Goal: Information Seeking & Learning: Learn about a topic

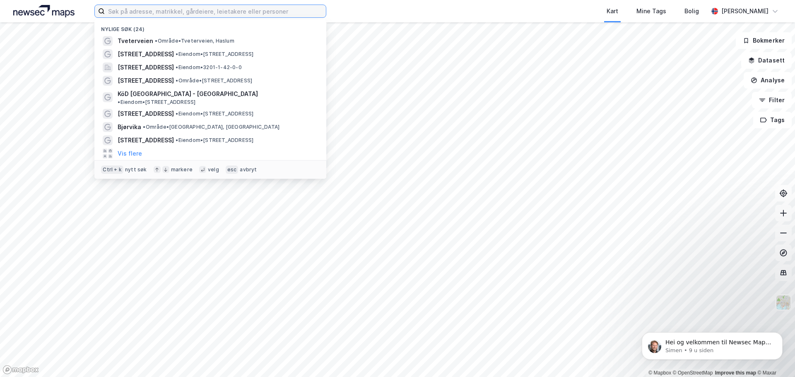
click at [125, 15] on input at bounding box center [215, 11] width 221 height 12
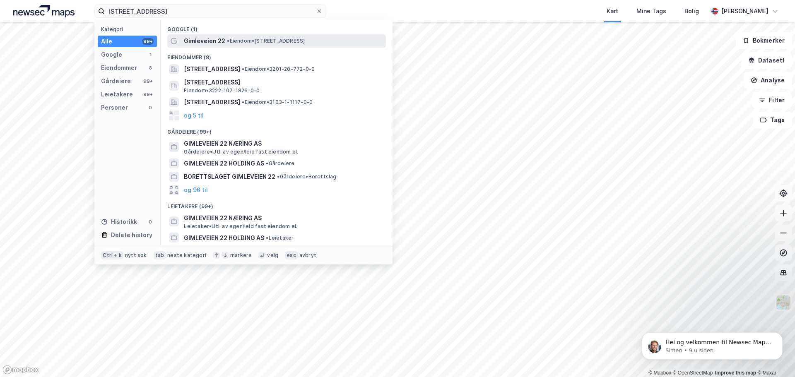
click at [231, 39] on span "• Eiendom • [STREET_ADDRESS]" at bounding box center [266, 41] width 78 height 7
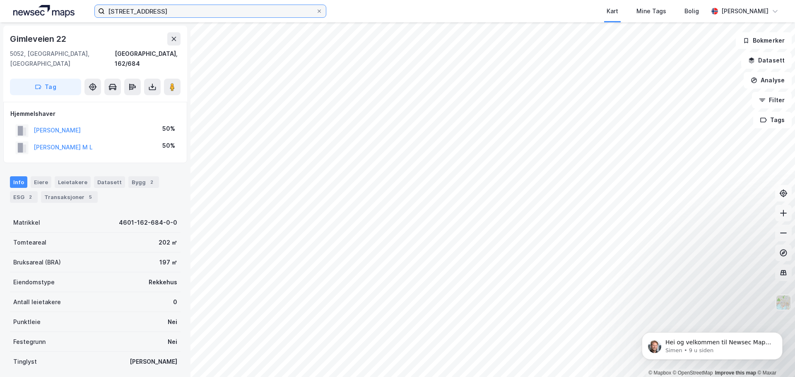
click at [159, 11] on input "[STREET_ADDRESS]" at bounding box center [210, 11] width 211 height 12
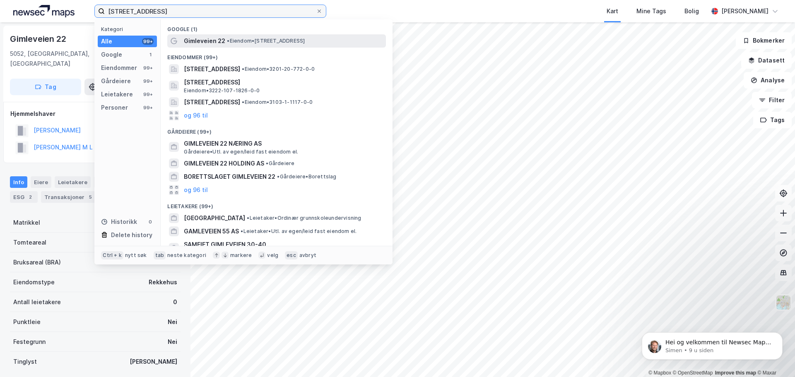
type input "[STREET_ADDRESS]"
click at [244, 39] on span "• Eiendom • [STREET_ADDRESS]" at bounding box center [266, 41] width 78 height 7
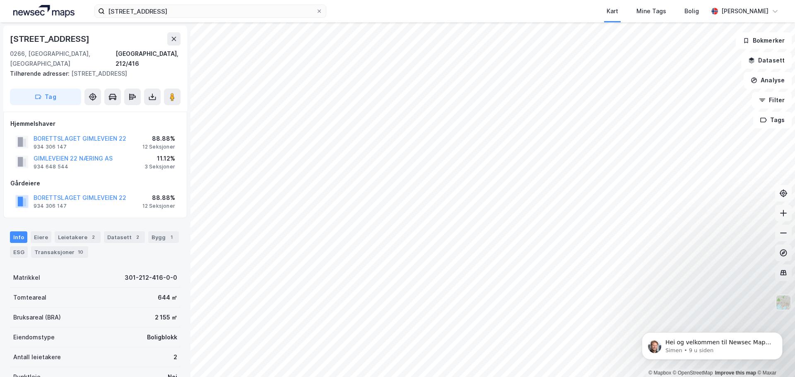
click at [374, 377] on html "[STREET_ADDRESS] Kart Mine Tags Bolig [PERSON_NAME] © Mapbox © OpenStreetMap Im…" at bounding box center [397, 188] width 795 height 377
